Goal: Task Accomplishment & Management: Use online tool/utility

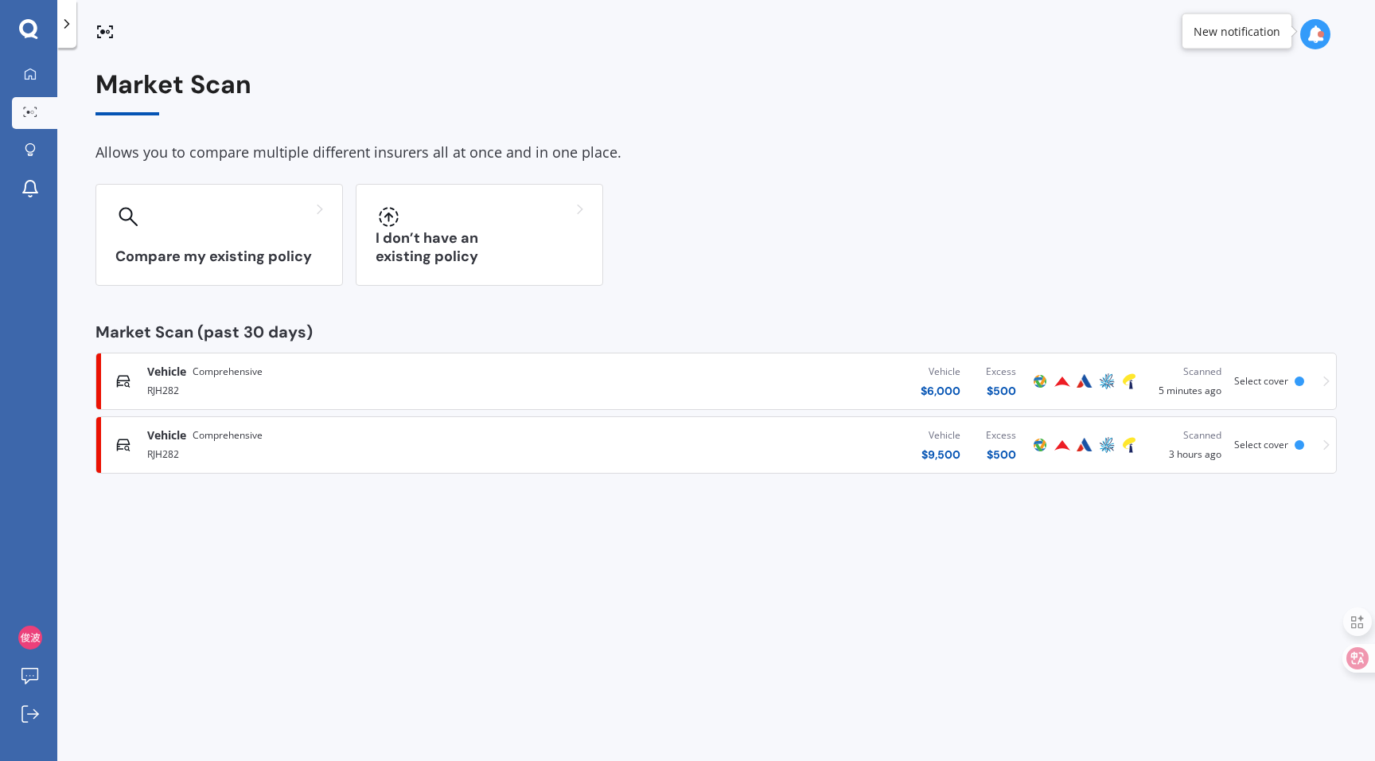
scroll to position [3, 0]
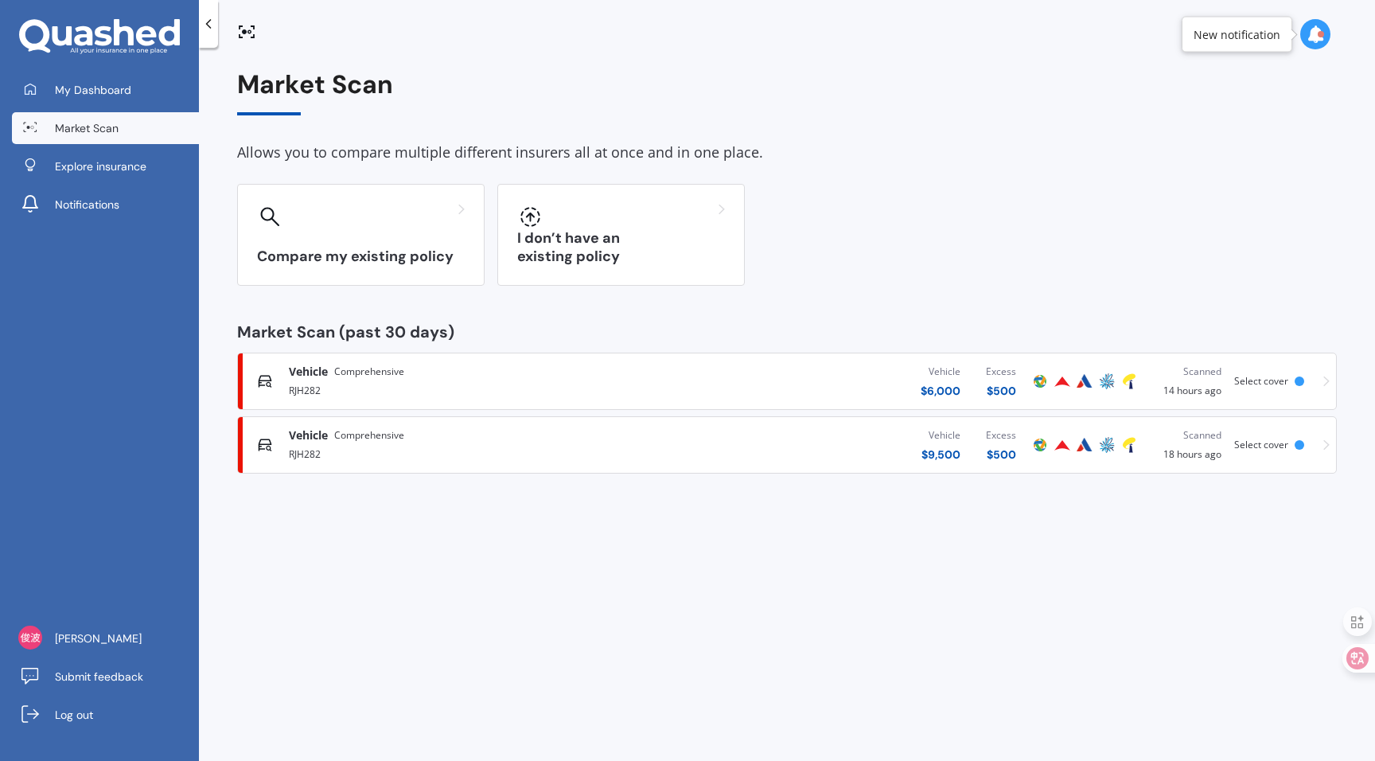
click at [1279, 446] on span "Select cover" at bounding box center [1261, 445] width 54 height 14
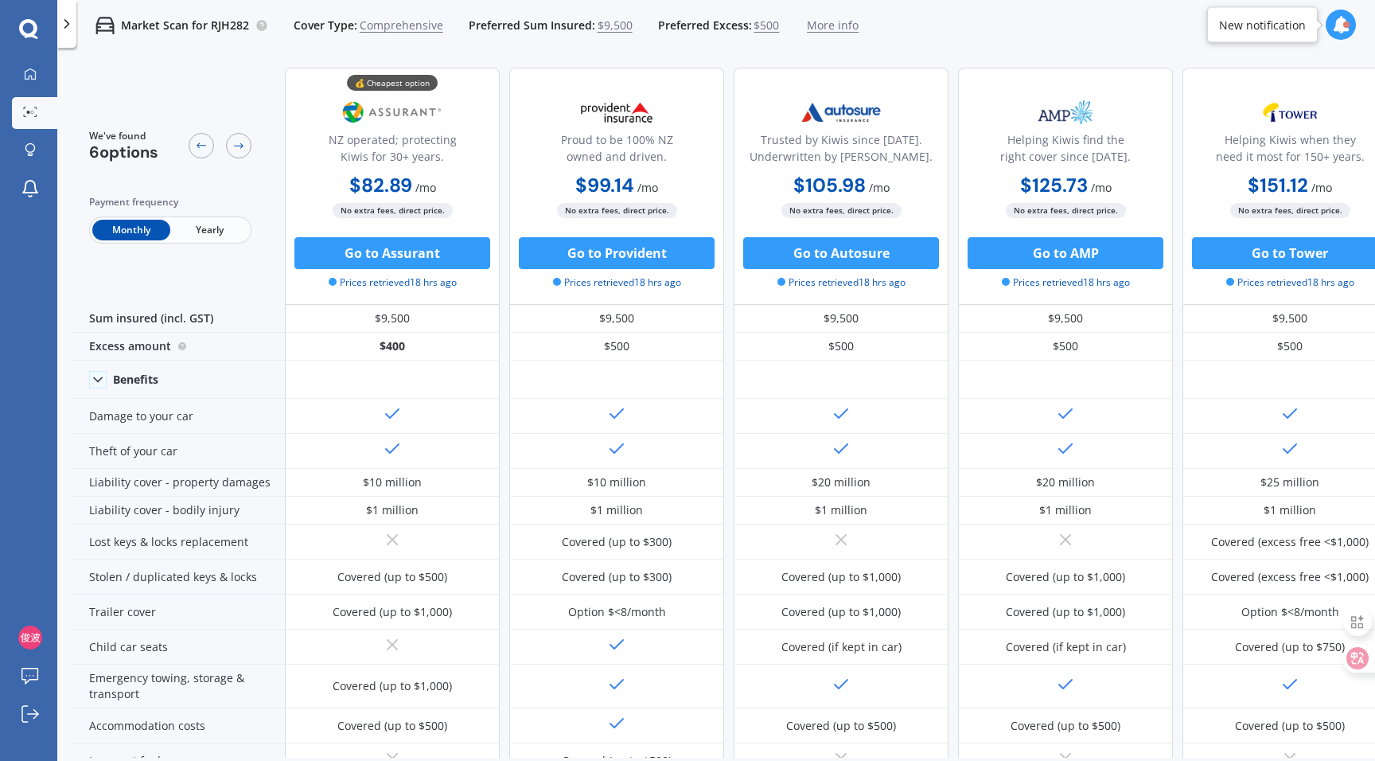
click at [216, 229] on span "Yearly" at bounding box center [209, 230] width 78 height 21
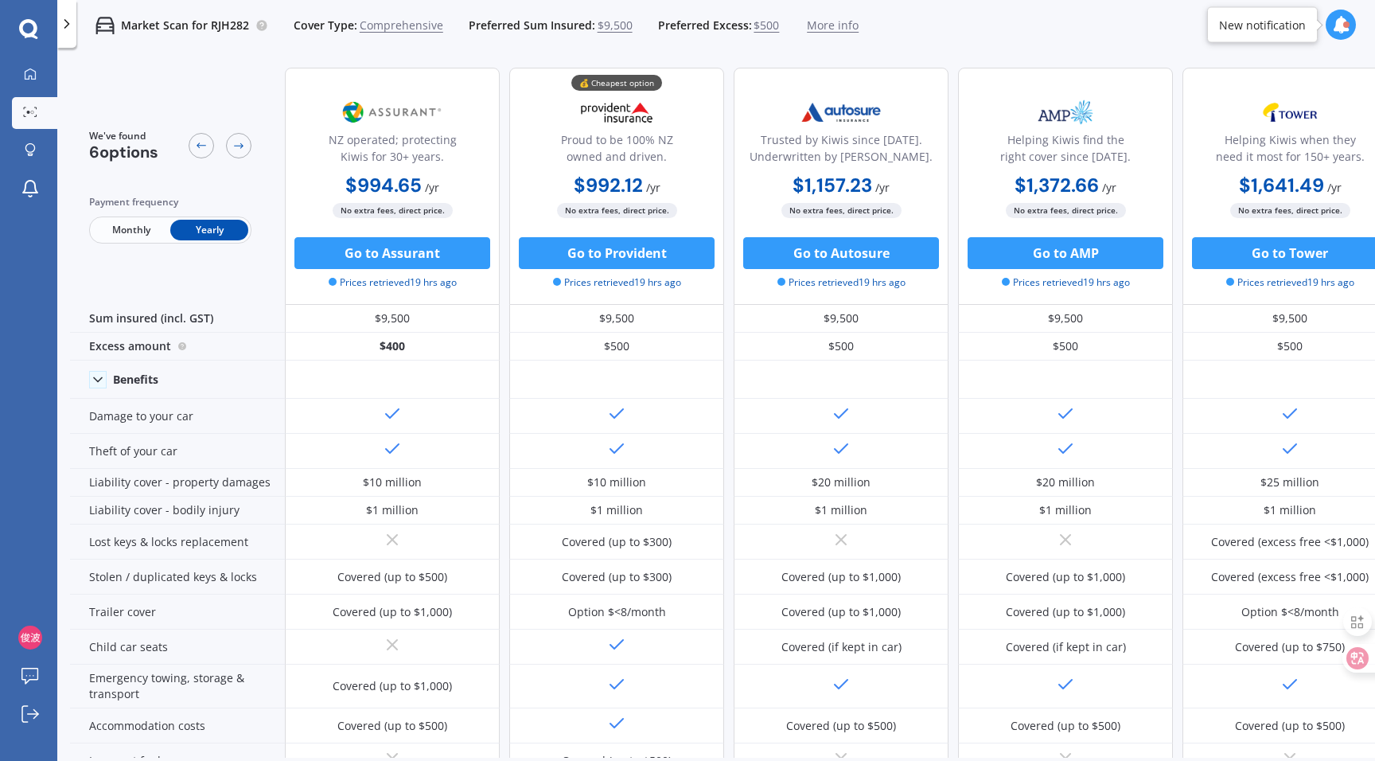
click at [230, 27] on p "Market Scan for RJH282" at bounding box center [185, 26] width 128 height 16
copy p "RJH282"
